Goal: Transaction & Acquisition: Purchase product/service

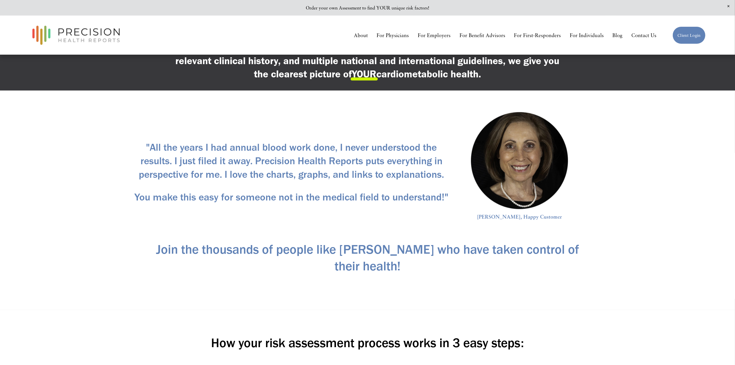
click at [213, 147] on h3 ""All the years I had annual blood work done, I never understood the results. I …" at bounding box center [291, 161] width 323 height 41
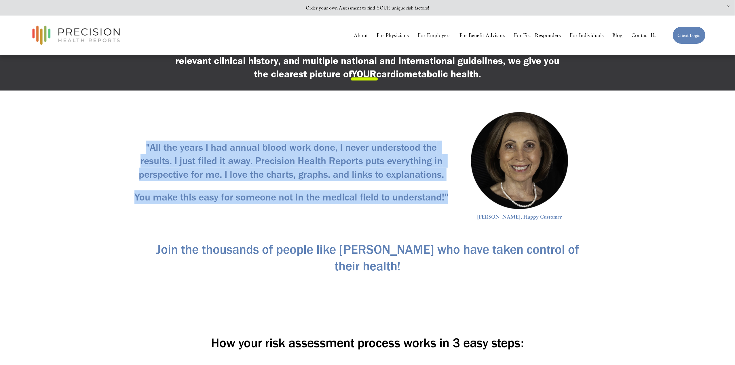
drag, startPoint x: 144, startPoint y: 145, endPoint x: 453, endPoint y: 197, distance: 312.7
click at [453, 197] on div ""All the years I had annual blood work done, I never understood the results. I …" at bounding box center [291, 172] width 323 height 63
copy div ""All the years I had annual blood work done, I never understood the results. I …"
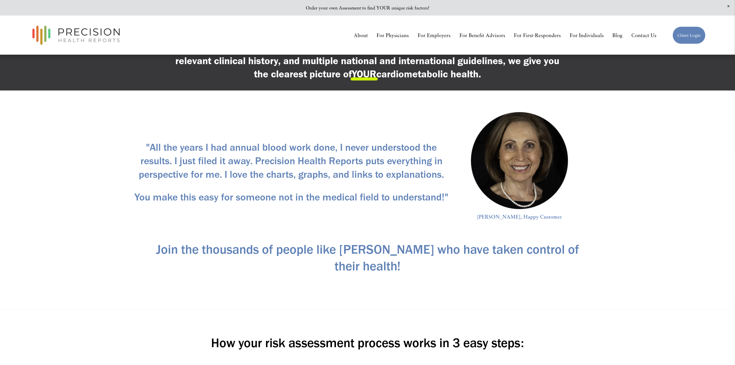
click at [507, 173] on div at bounding box center [519, 160] width 97 height 97
click at [231, 157] on h3 ""All the years I had annual blood work done, I never understood the results. I …" at bounding box center [291, 161] width 323 height 41
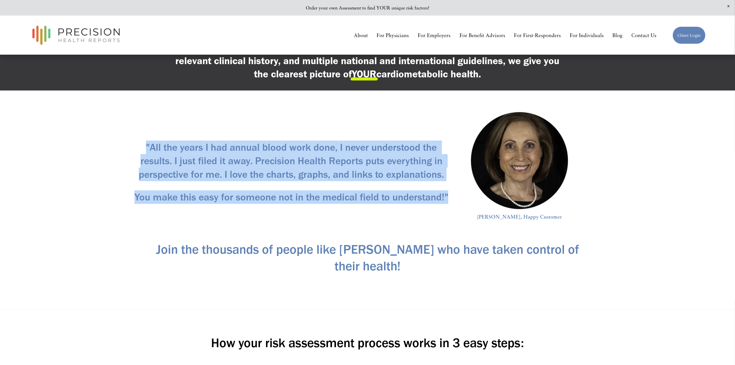
drag, startPoint x: 148, startPoint y: 145, endPoint x: 446, endPoint y: 197, distance: 302.9
click at [446, 197] on div ""All the years I had annual blood work done, I never understood the results. I …" at bounding box center [291, 172] width 323 height 63
copy div ""All the years I had annual blood work done, I never understood the results. I …"
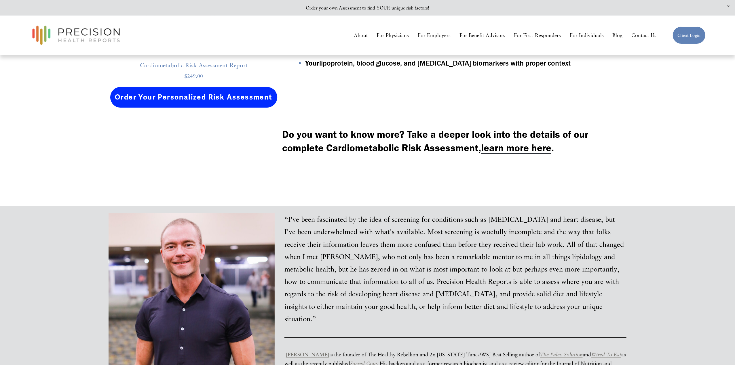
scroll to position [1814, 0]
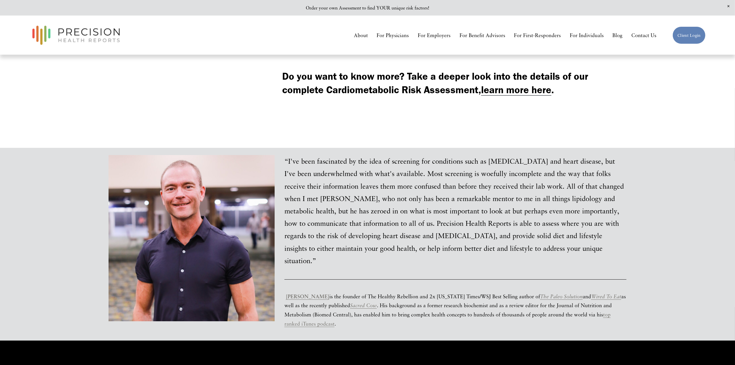
click at [331, 204] on p "“I've been fascinated by the idea of screening for conditions such as diabetes …" at bounding box center [455, 211] width 342 height 112
click at [404, 165] on p "“I've been fascinated by the idea of screening for conditions such as diabetes …" at bounding box center [455, 211] width 342 height 112
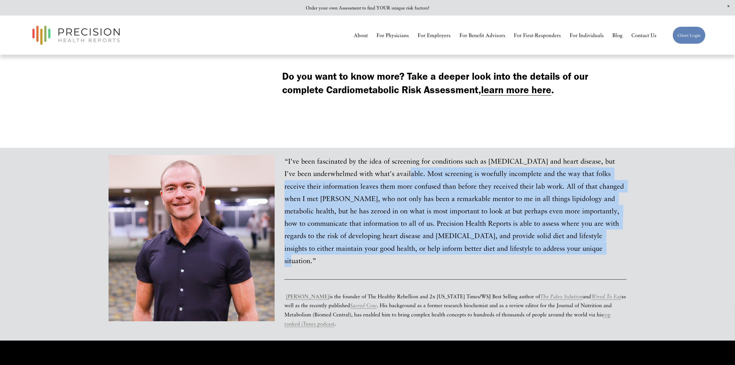
drag, startPoint x: 399, startPoint y: 165, endPoint x: 555, endPoint y: 240, distance: 173.3
click at [555, 240] on p "“I've been fascinated by the idea of screening for conditions such as diabetes …" at bounding box center [455, 211] width 342 height 112
copy p "Most screening is woefully incomplete and the way that folks receive their info…"
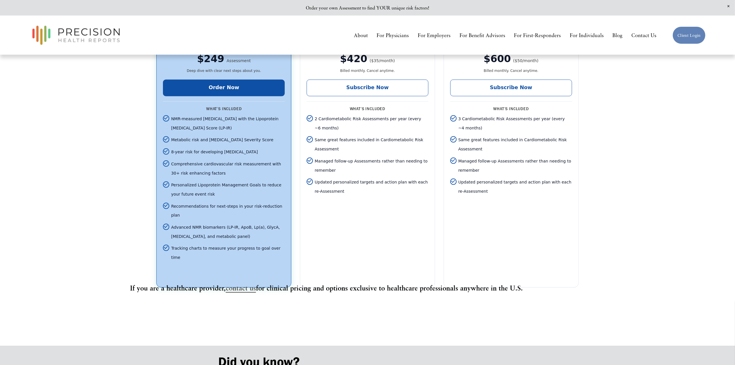
scroll to position [1005, 0]
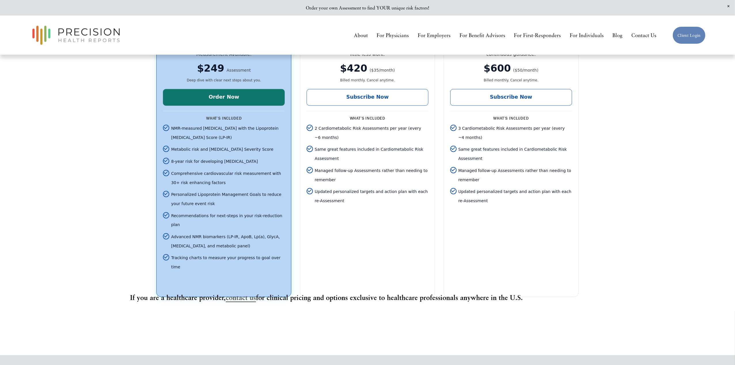
click at [222, 89] on link "Order Now" at bounding box center [224, 97] width 122 height 17
